Goal: Information Seeking & Learning: Learn about a topic

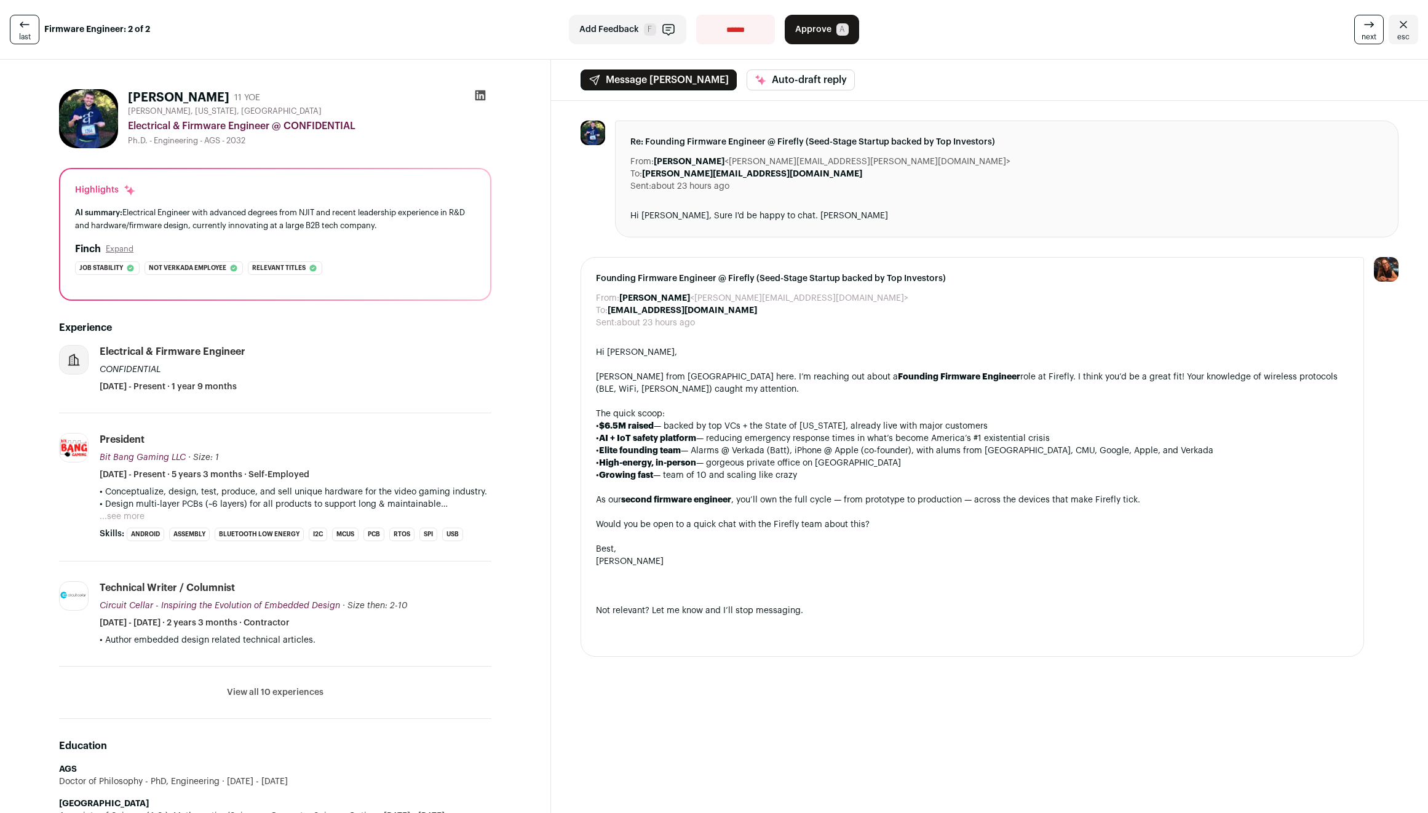
click at [213, 212] on div "AI summary: Electrical Engineer with advanced degrees from NJIT and recent lead…" at bounding box center [275, 219] width 400 height 26
click at [341, 226] on div "AI summary: Electrical Engineer with advanced degrees from NJIT and recent lead…" at bounding box center [275, 219] width 400 height 26
click at [390, 493] on p "• Conceptualize, design, test, produce, and sell unique hardware for the video …" at bounding box center [296, 492] width 392 height 12
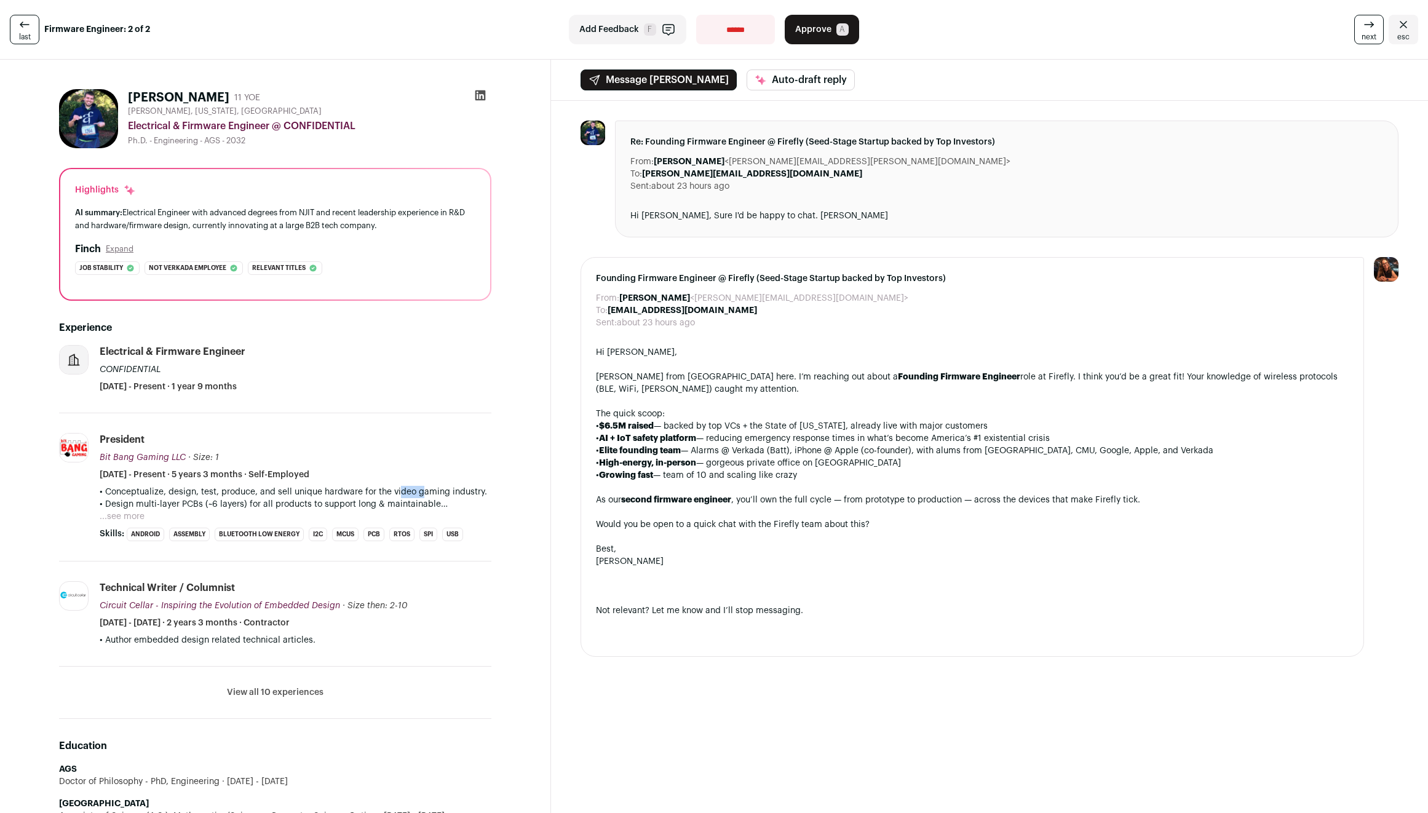
click at [390, 493] on p "• Conceptualize, design, test, produce, and sell unique hardware for the video …" at bounding box center [296, 492] width 392 height 12
drag, startPoint x: 390, startPoint y: 493, endPoint x: 393, endPoint y: 501, distance: 7.8
click at [393, 501] on div "• Conceptualize, design, test, produce, and sell unique hardware for the video …" at bounding box center [296, 498] width 392 height 25
click at [393, 501] on p "• Design multi-layer PCBs (~6 layers) for all products to support long & mainta…" at bounding box center [296, 504] width 392 height 12
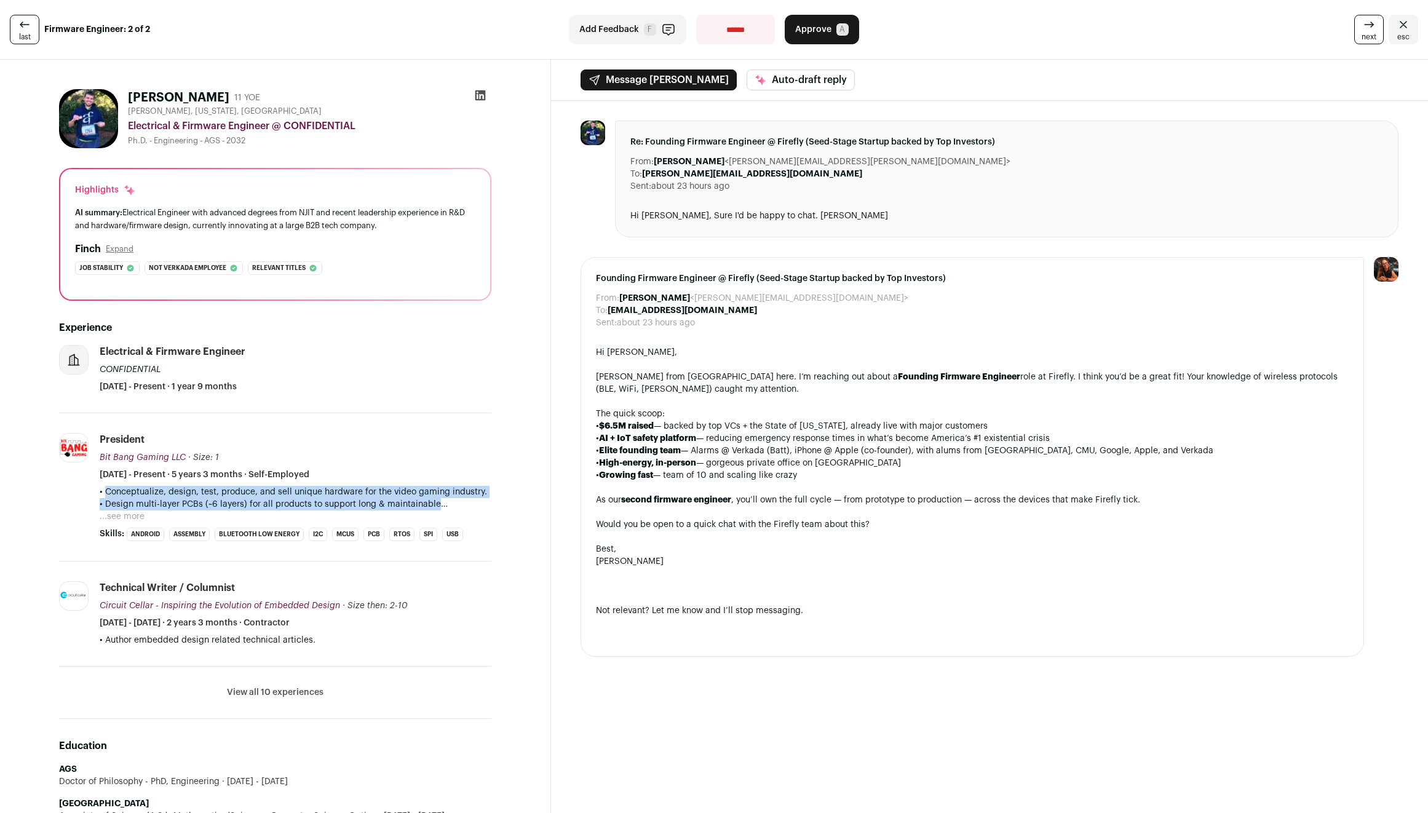
drag, startPoint x: 393, startPoint y: 501, endPoint x: 396, endPoint y: 489, distance: 11.5
click at [396, 489] on div "• Conceptualize, design, test, produce, and sell unique hardware for the video …" at bounding box center [296, 498] width 392 height 25
click at [396, 489] on p "• Conceptualize, design, test, produce, and sell unique hardware for the video …" at bounding box center [296, 492] width 392 height 12
click at [123, 519] on button "...see more" at bounding box center [122, 516] width 45 height 12
